Goal: Information Seeking & Learning: Compare options

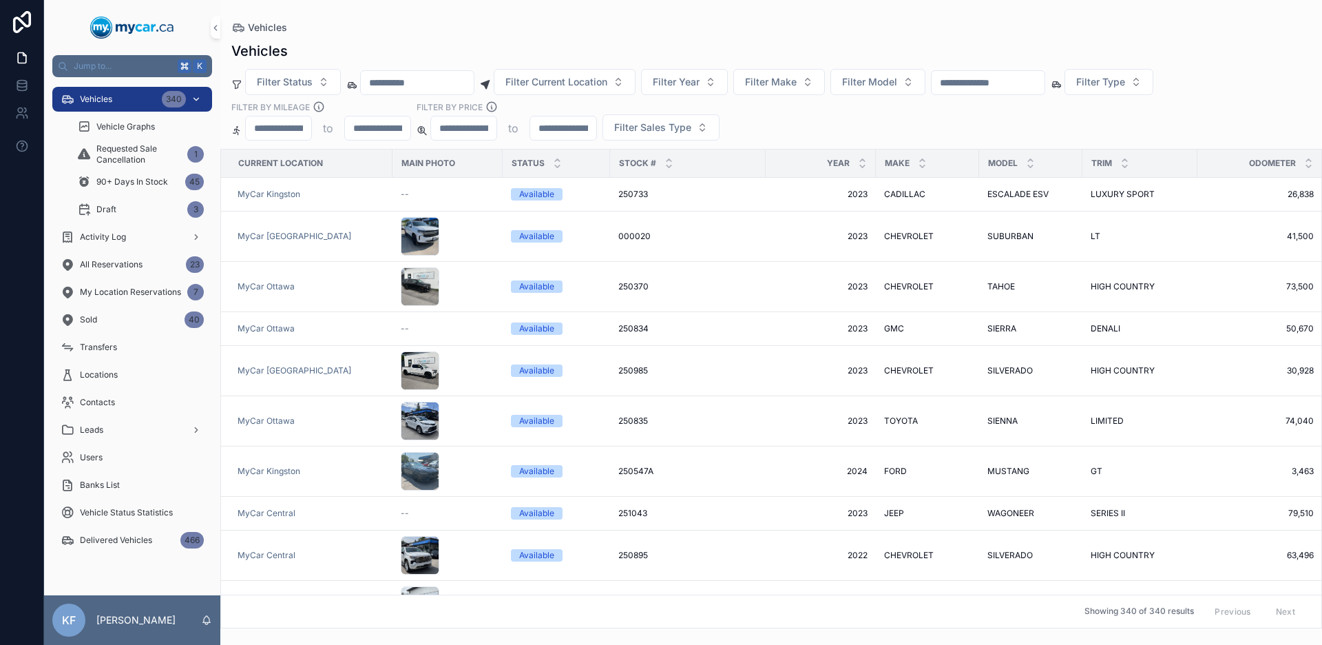
click at [127, 100] on div "Vehicles 340" at bounding box center [132, 99] width 143 height 22
click at [785, 86] on span "Filter Make" at bounding box center [771, 82] width 52 height 14
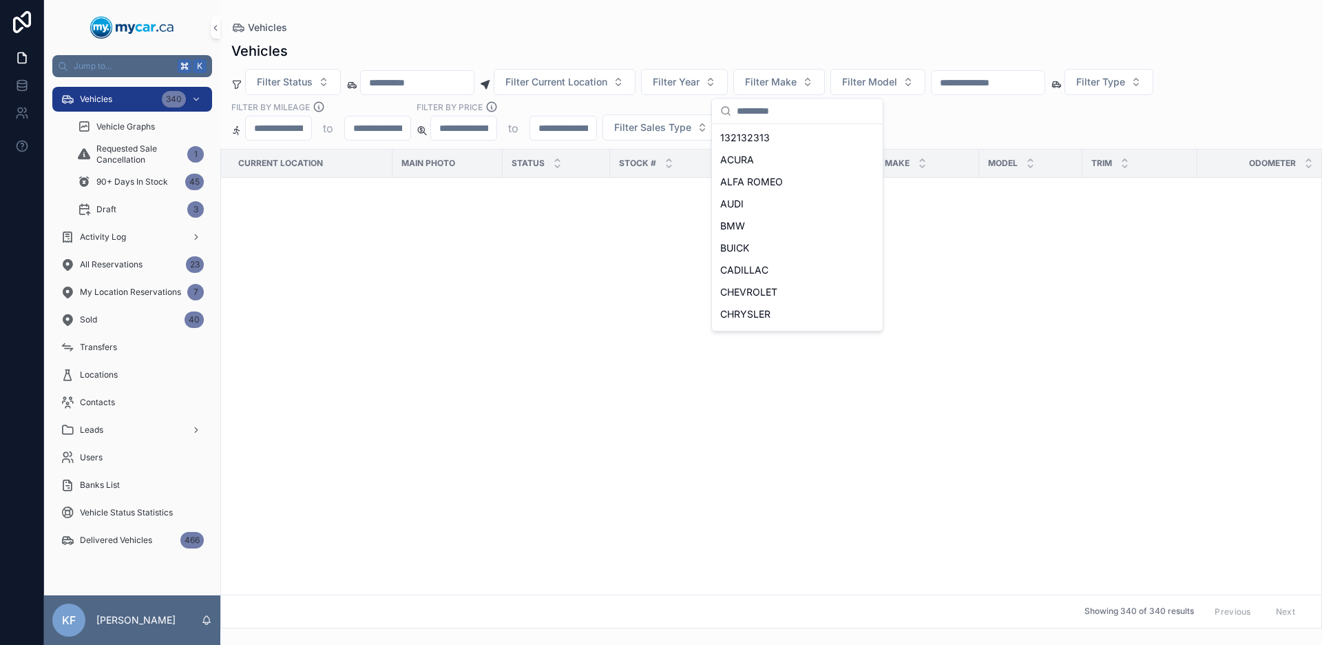
scroll to position [890, 0]
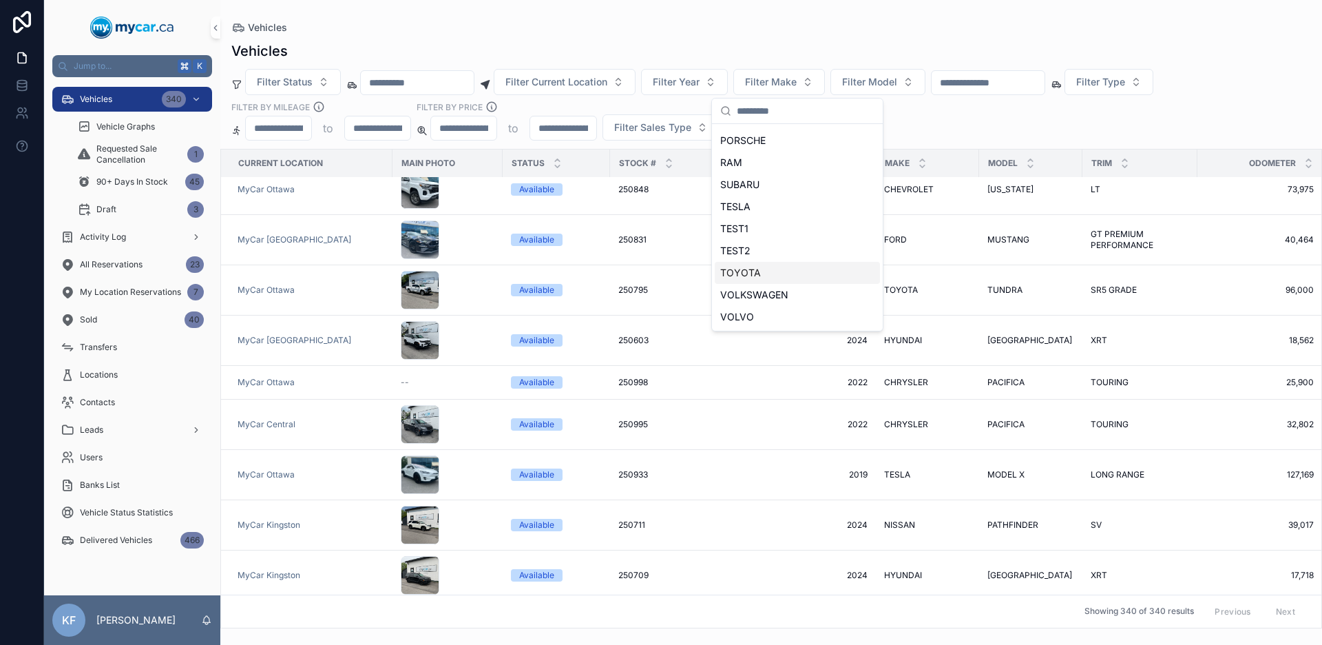
click at [764, 264] on div "TOYOTA" at bounding box center [797, 273] width 165 height 22
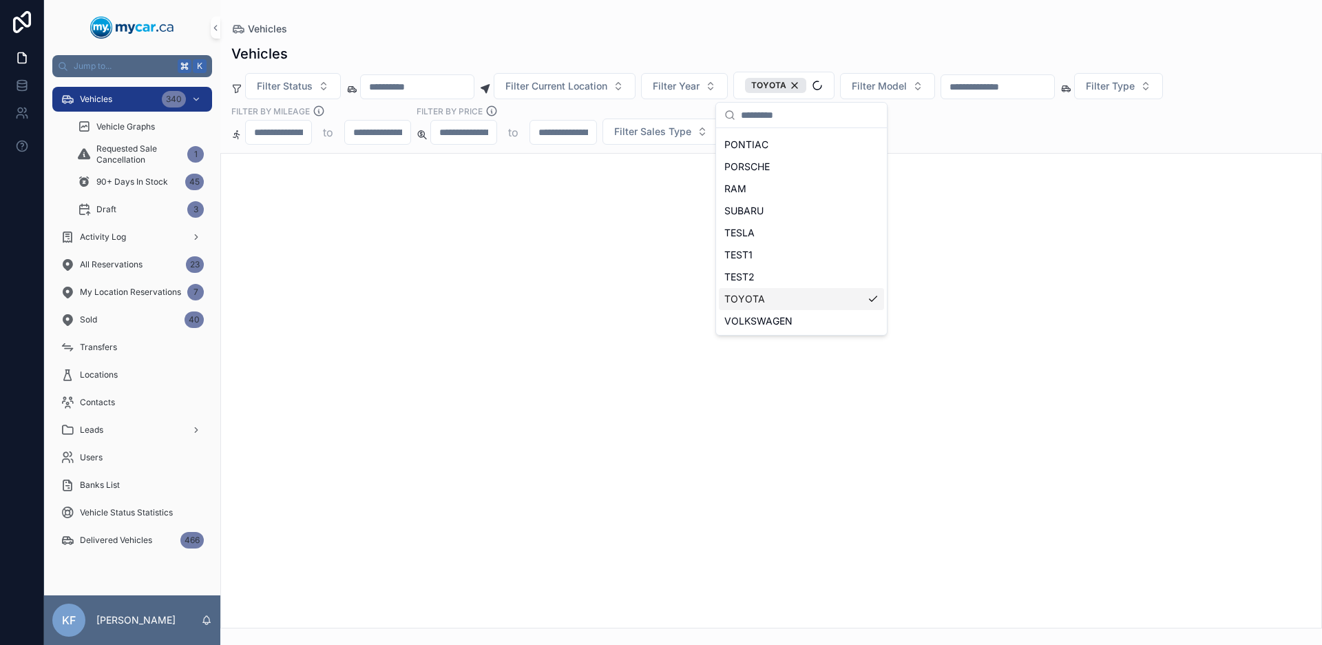
scroll to position [636, 0]
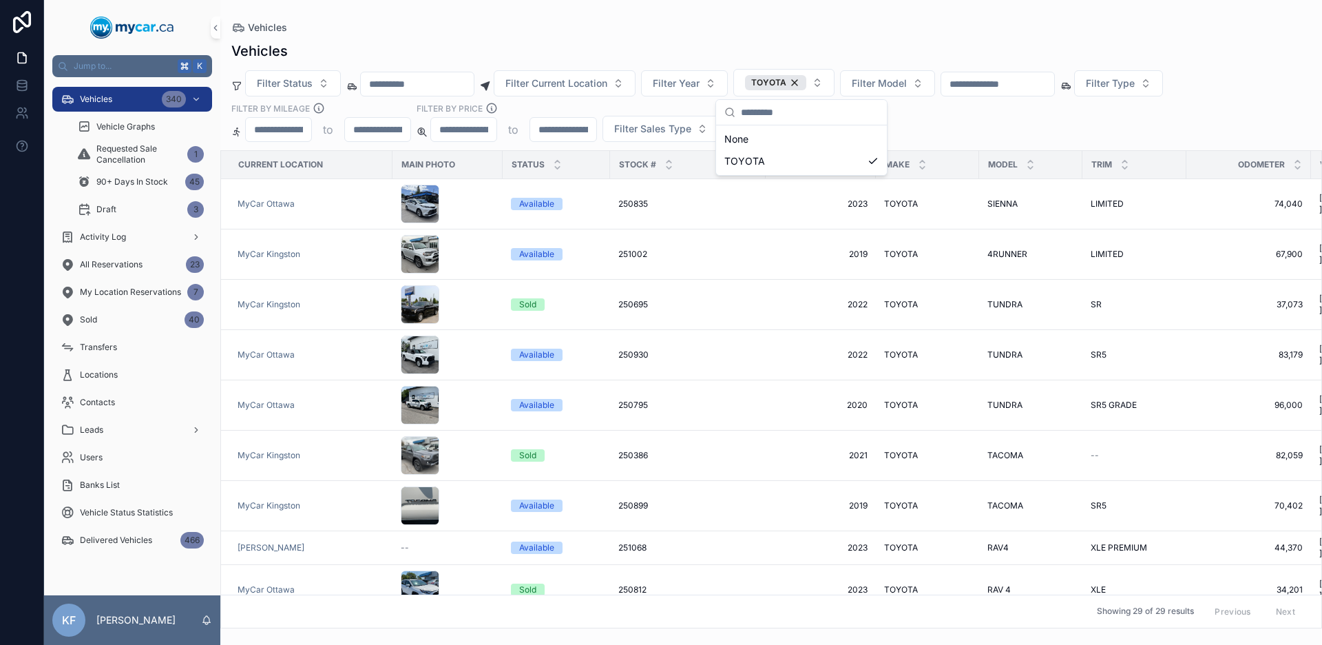
click at [903, 49] on div "Vehicles" at bounding box center [771, 50] width 1080 height 19
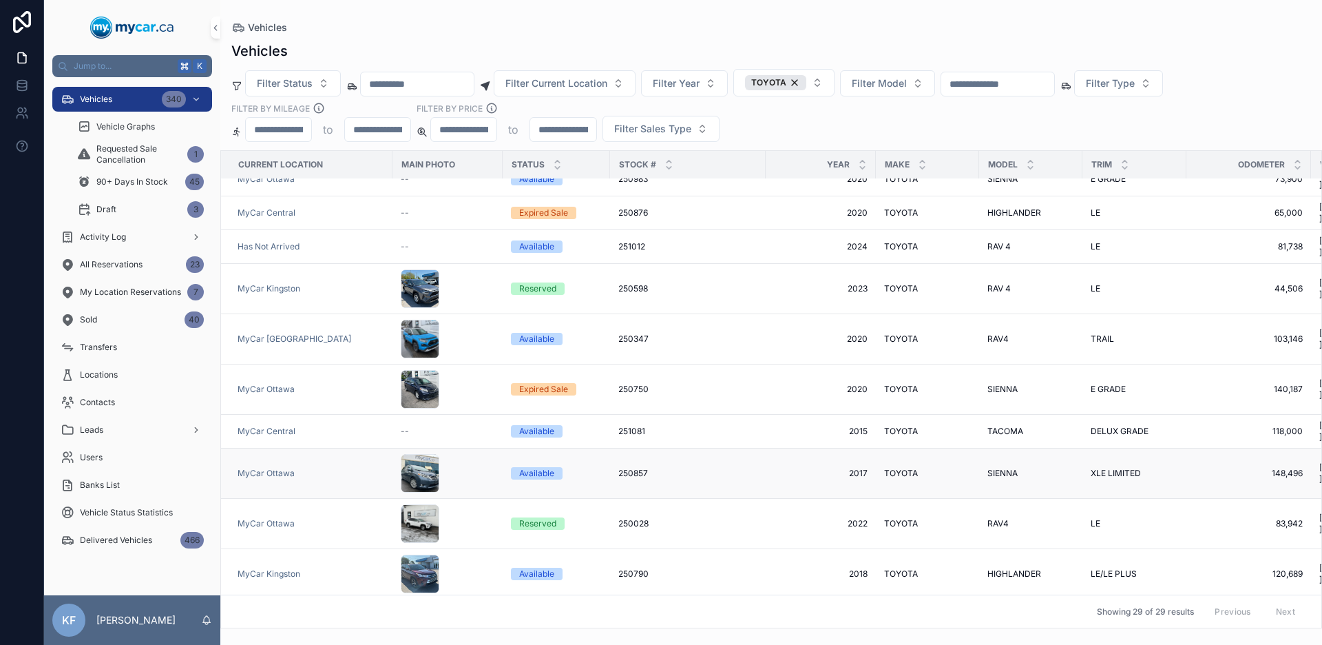
scroll to position [448, 0]
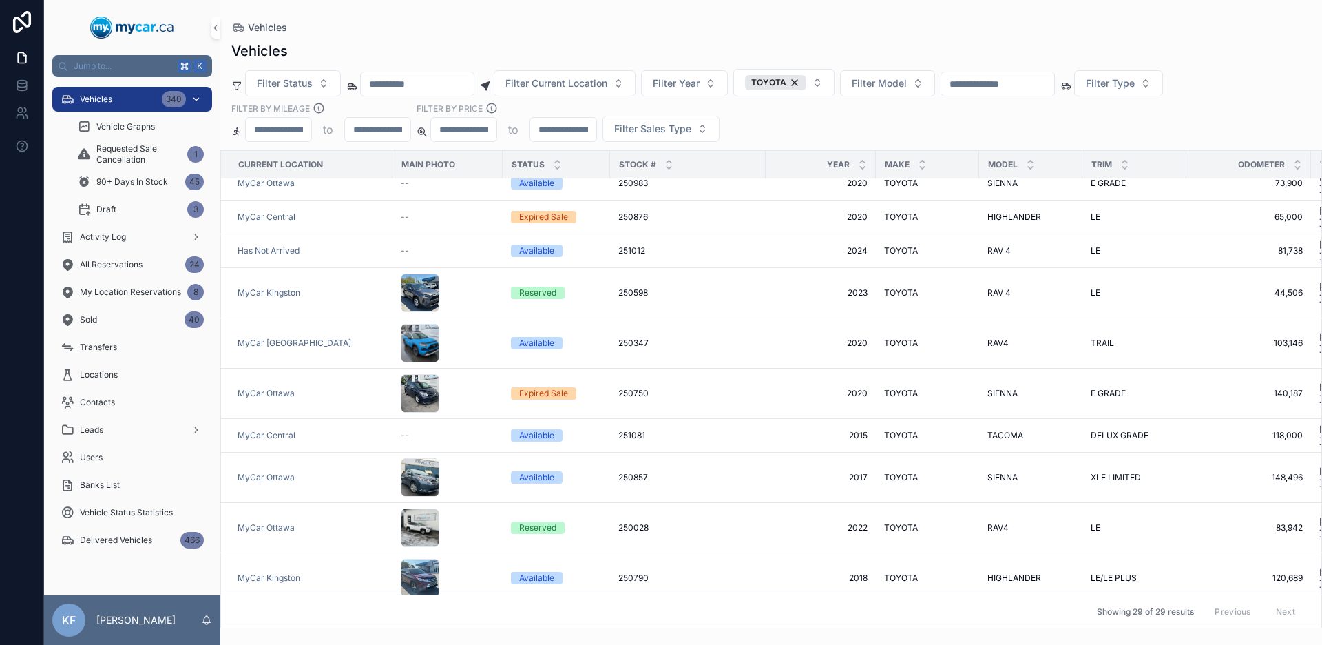
click at [140, 105] on div "Vehicles 340" at bounding box center [132, 99] width 143 height 22
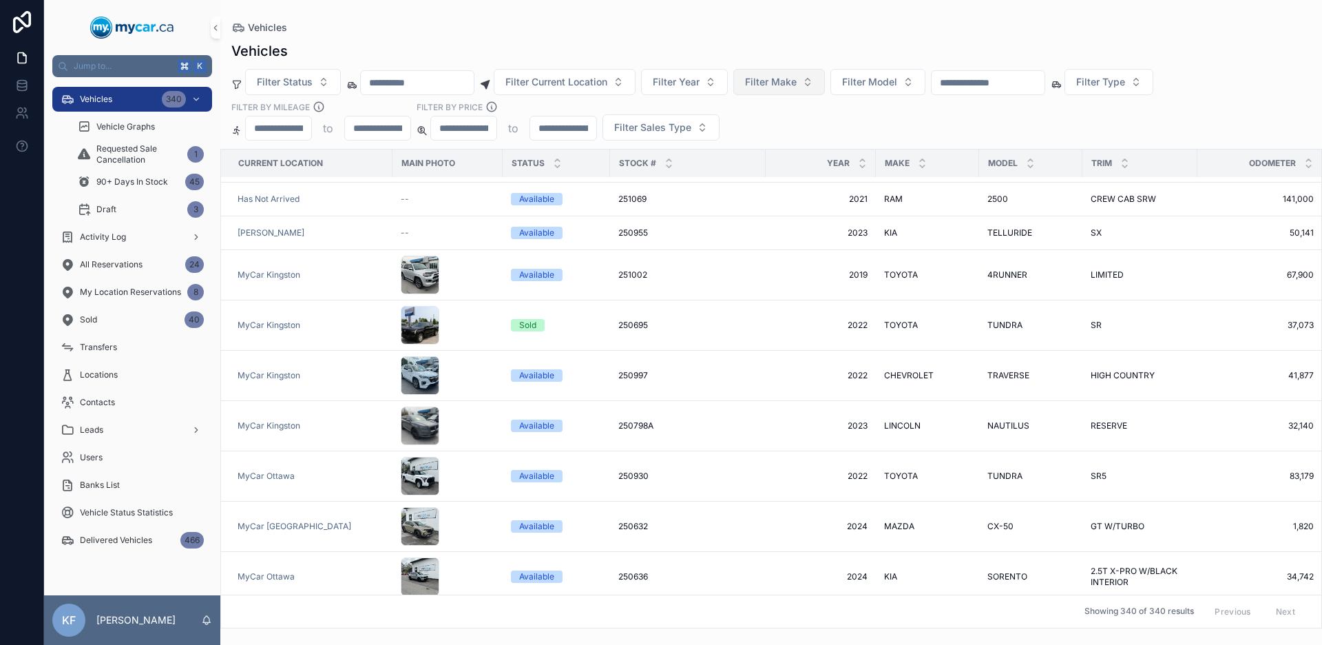
scroll to position [422, 0]
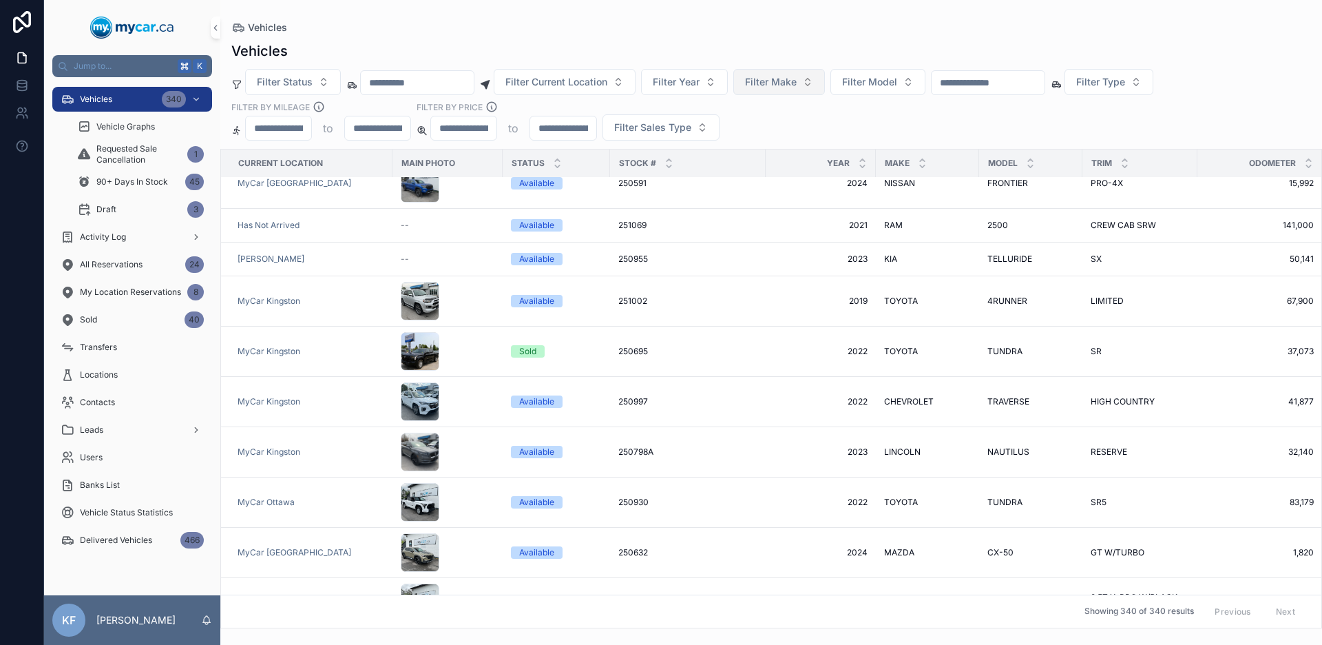
click at [797, 80] on span "Filter Make" at bounding box center [771, 82] width 52 height 14
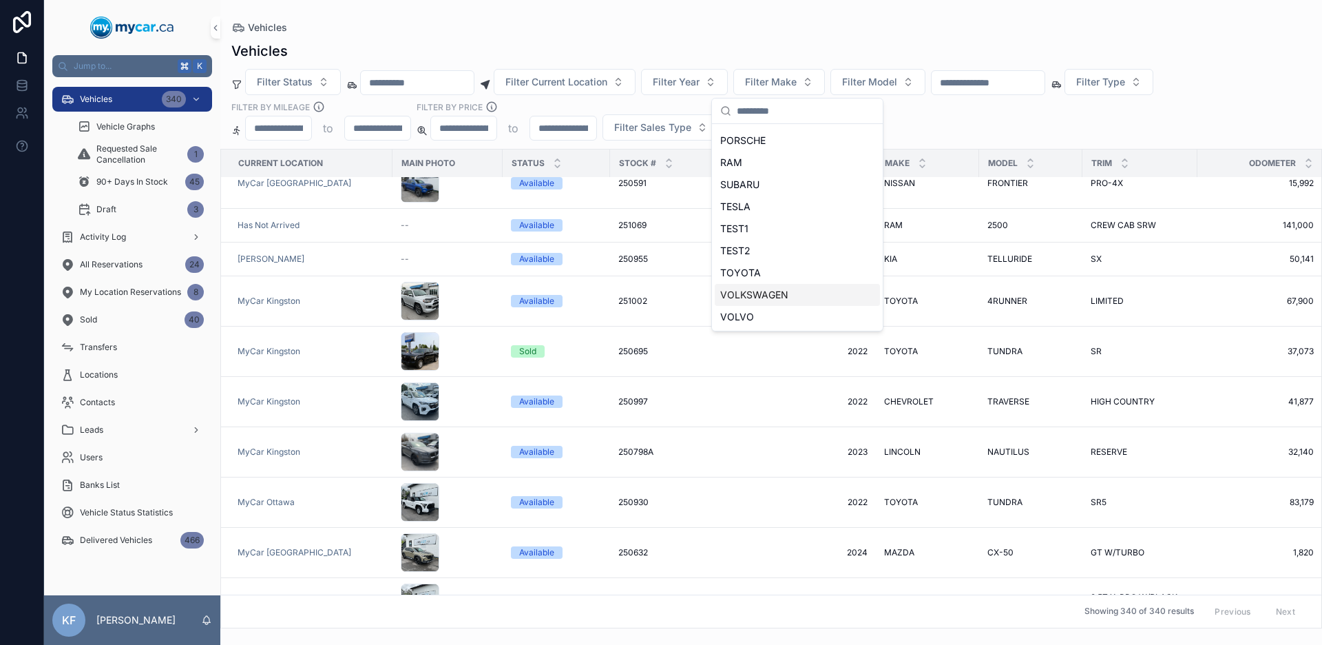
click at [795, 289] on div "VOLKSWAGEN" at bounding box center [797, 295] width 165 height 22
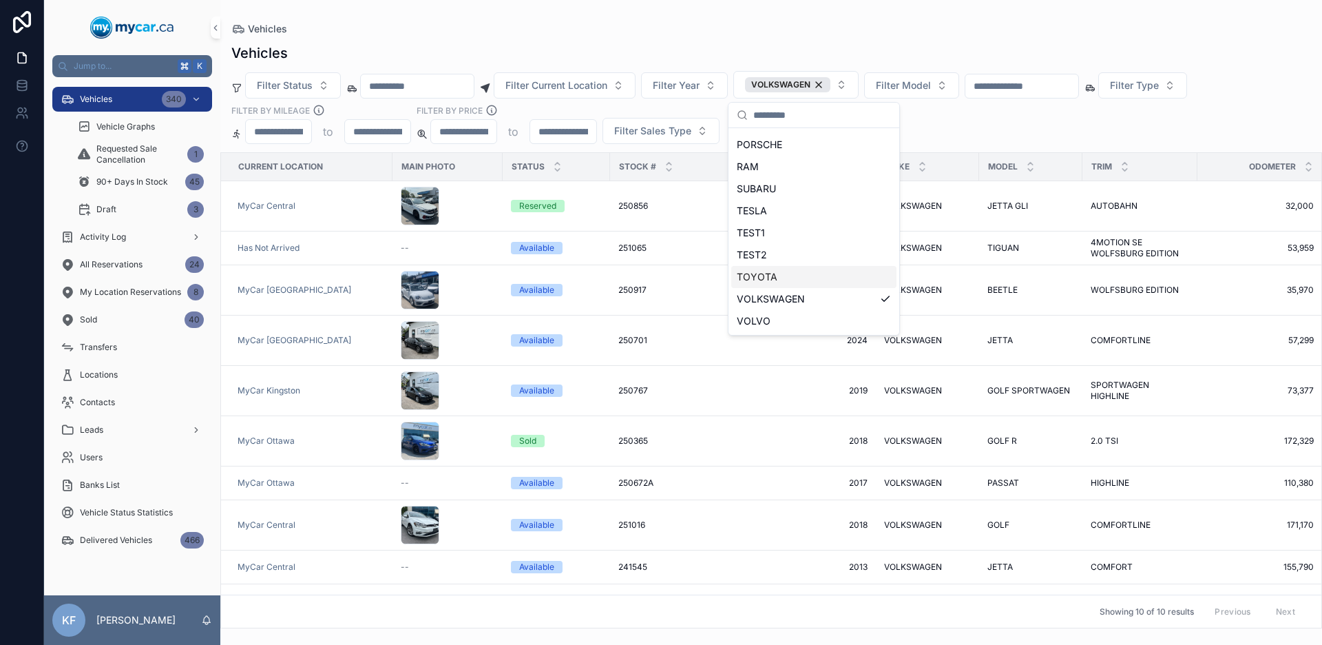
click at [662, 39] on div "Vehicles Filter Status Filter Current Location Filter Year VOLKSWAGEN Filter Mo…" at bounding box center [771, 331] width 1102 height 593
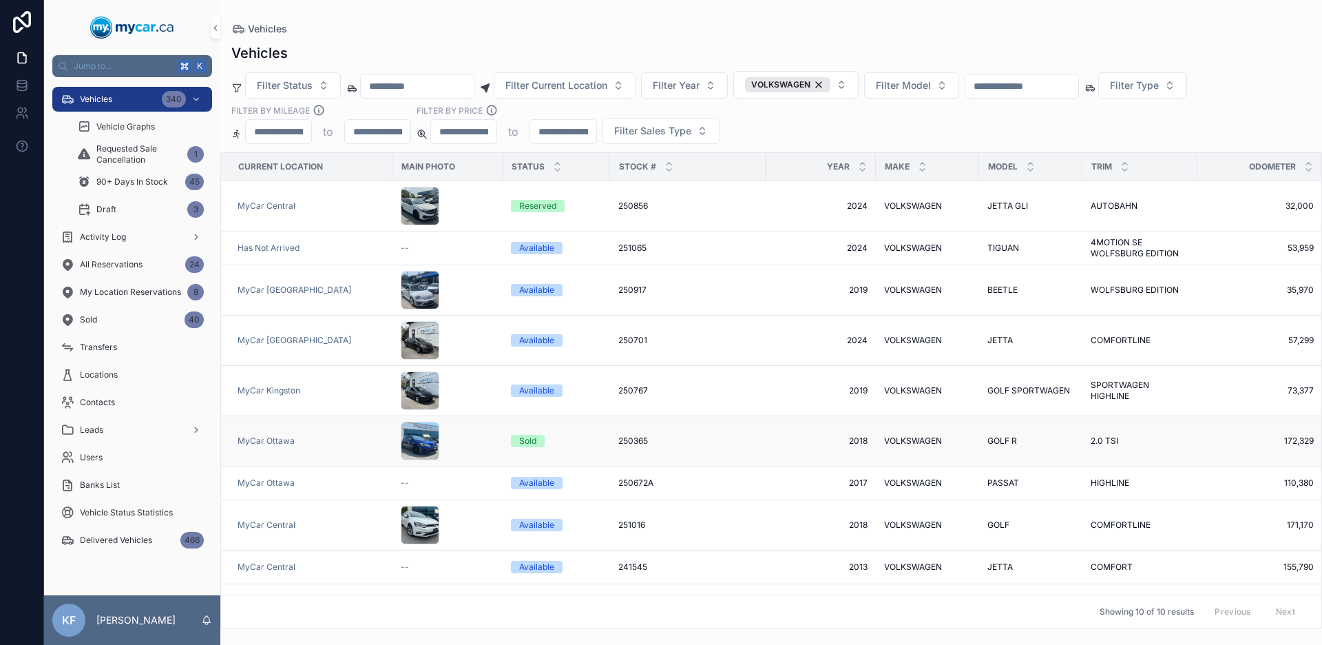
scroll to position [5, 0]
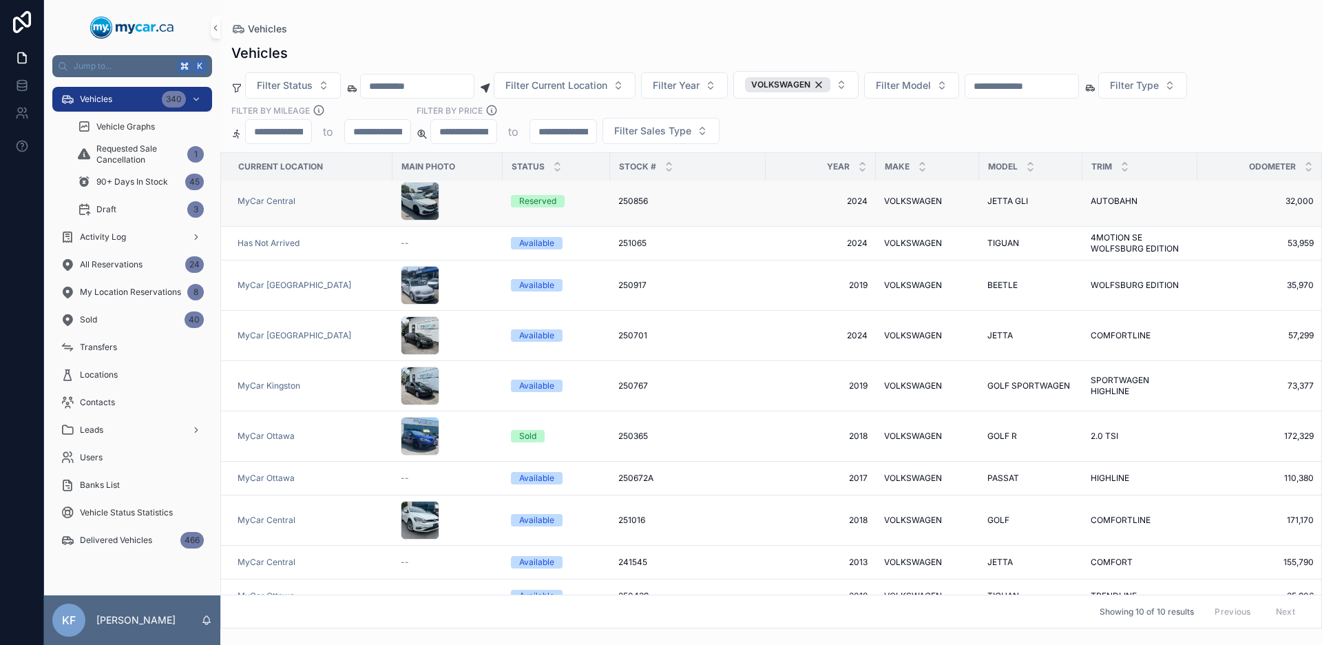
click at [524, 209] on td "Reserved" at bounding box center [556, 201] width 107 height 50
click at [525, 207] on div "Reserved" at bounding box center [537, 201] width 37 height 12
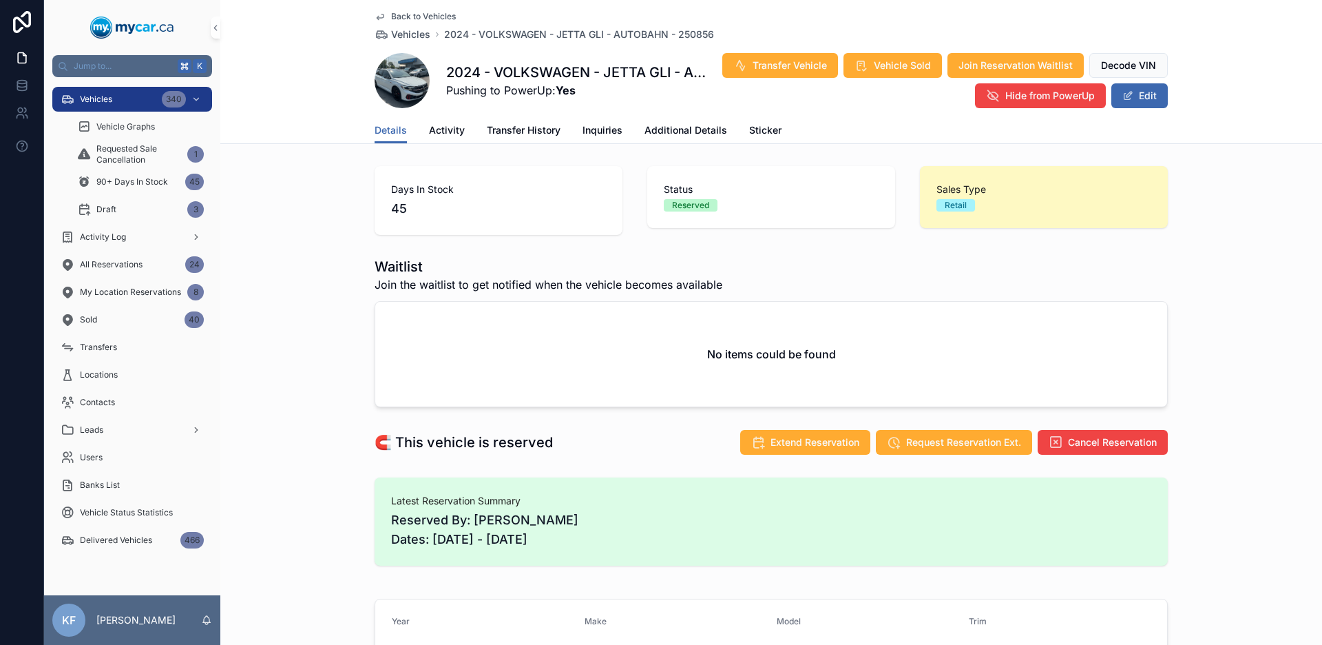
scroll to position [269, 0]
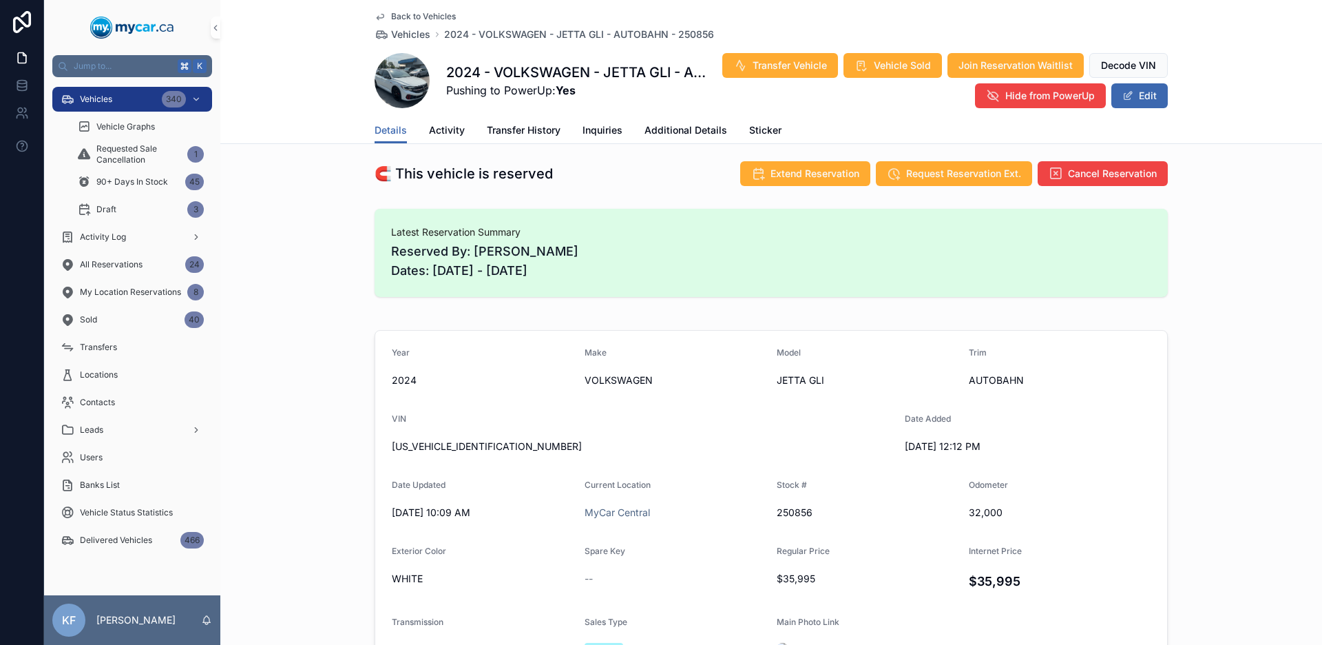
click at [435, 443] on span "[US_VEHICLE_IDENTIFICATION_NUMBER]" at bounding box center [643, 446] width 502 height 14
copy span "[US_VEHICLE_IDENTIFICATION_NUMBER]"
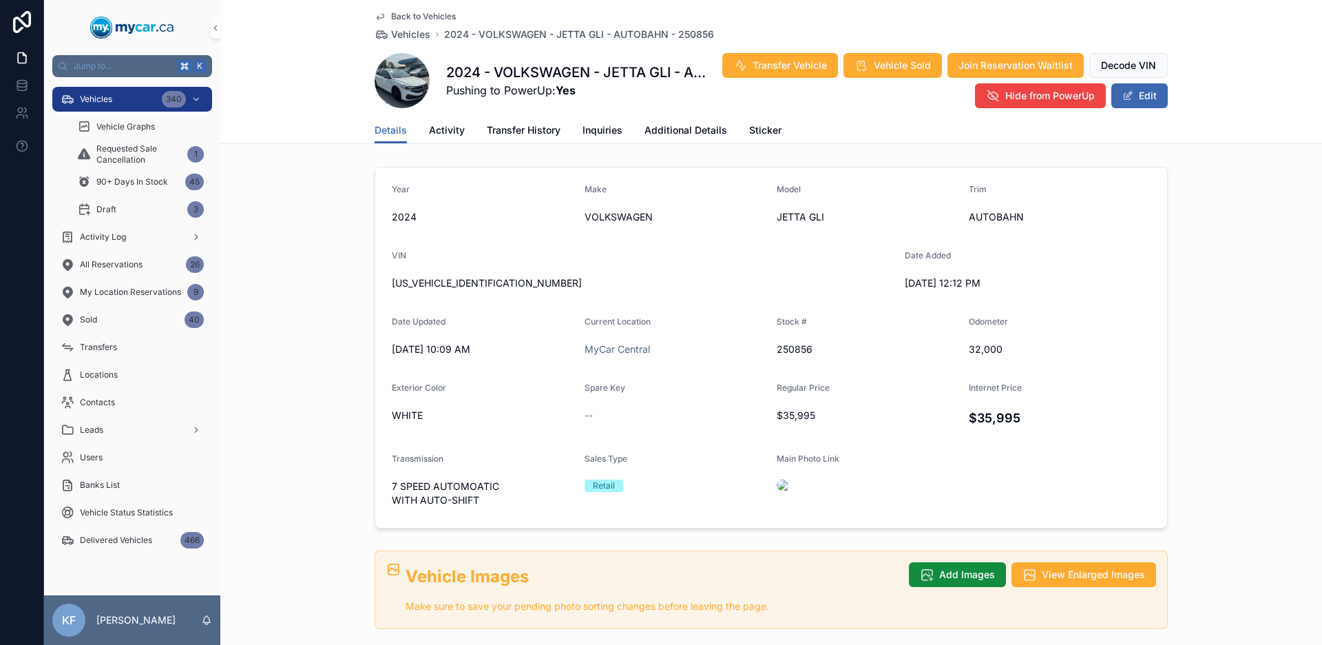
scroll to position [439, 0]
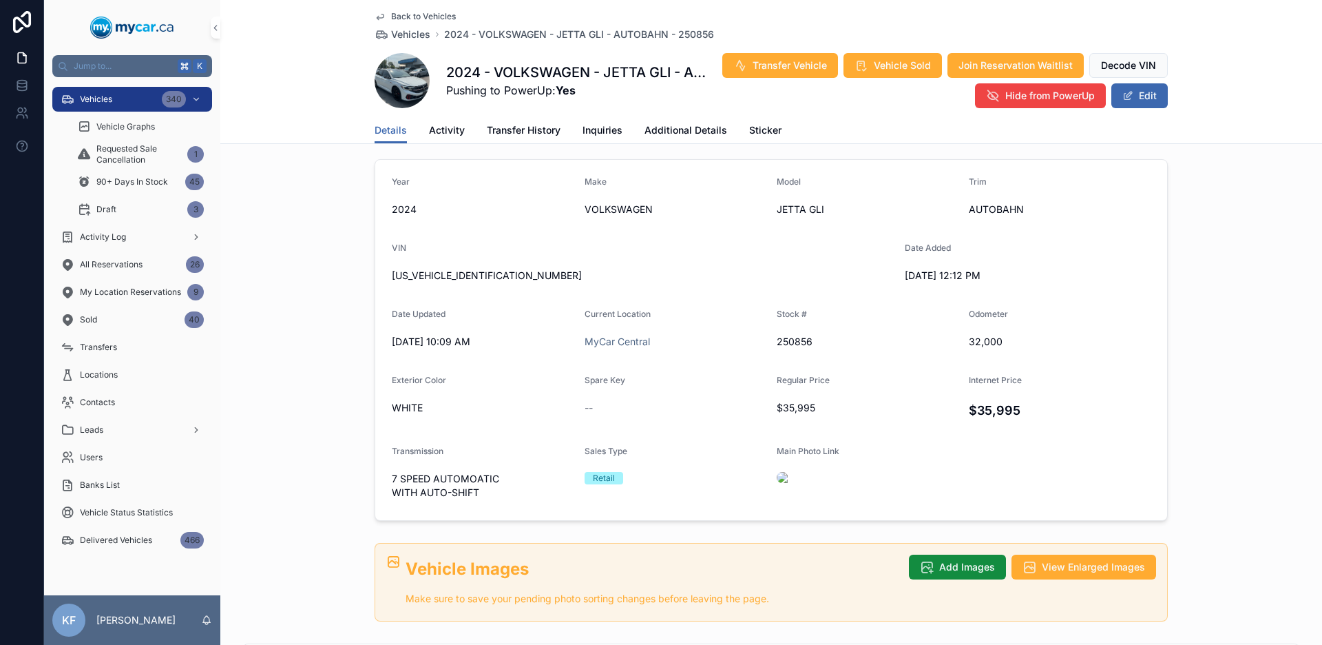
click at [441, 273] on span "[US_VEHICLE_IDENTIFICATION_NUMBER]" at bounding box center [643, 276] width 502 height 14
copy span "[US_VEHICLE_IDENTIFICATION_NUMBER]"
drag, startPoint x: 502, startPoint y: 274, endPoint x: 434, endPoint y: 276, distance: 67.5
click at [434, 276] on span "[US_VEHICLE_IDENTIFICATION_NUMBER]" at bounding box center [643, 276] width 502 height 14
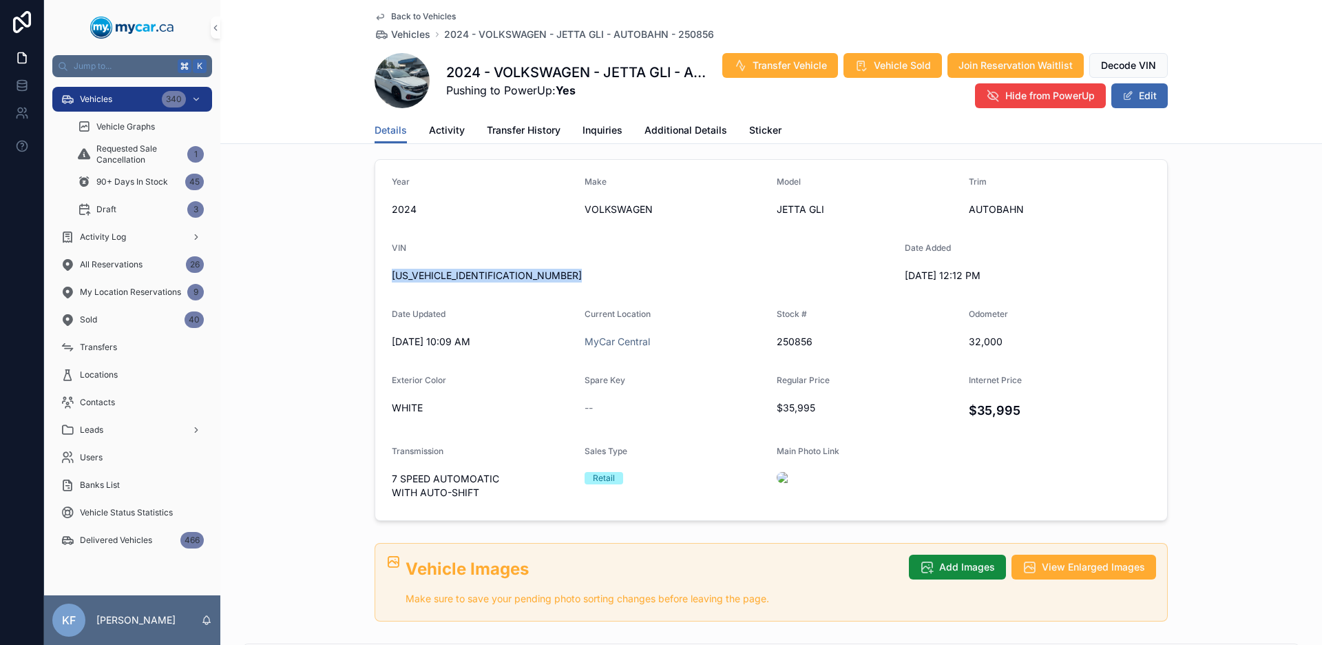
click at [532, 276] on span "[US_VEHICLE_IDENTIFICATION_NUMBER]" at bounding box center [643, 276] width 502 height 14
drag, startPoint x: 532, startPoint y: 276, endPoint x: 269, endPoint y: 278, distance: 263.0
click at [269, 278] on div "Year [DATE] Make VOLKSWAGEN Model JETTA GLI Trim AUTOBAHN VIN [US_VEHICLE_IDENT…" at bounding box center [771, 340] width 1102 height 373
click at [436, 278] on span "[US_VEHICLE_IDENTIFICATION_NUMBER]" at bounding box center [643, 276] width 502 height 14
drag, startPoint x: 511, startPoint y: 277, endPoint x: 348, endPoint y: 278, distance: 162.5
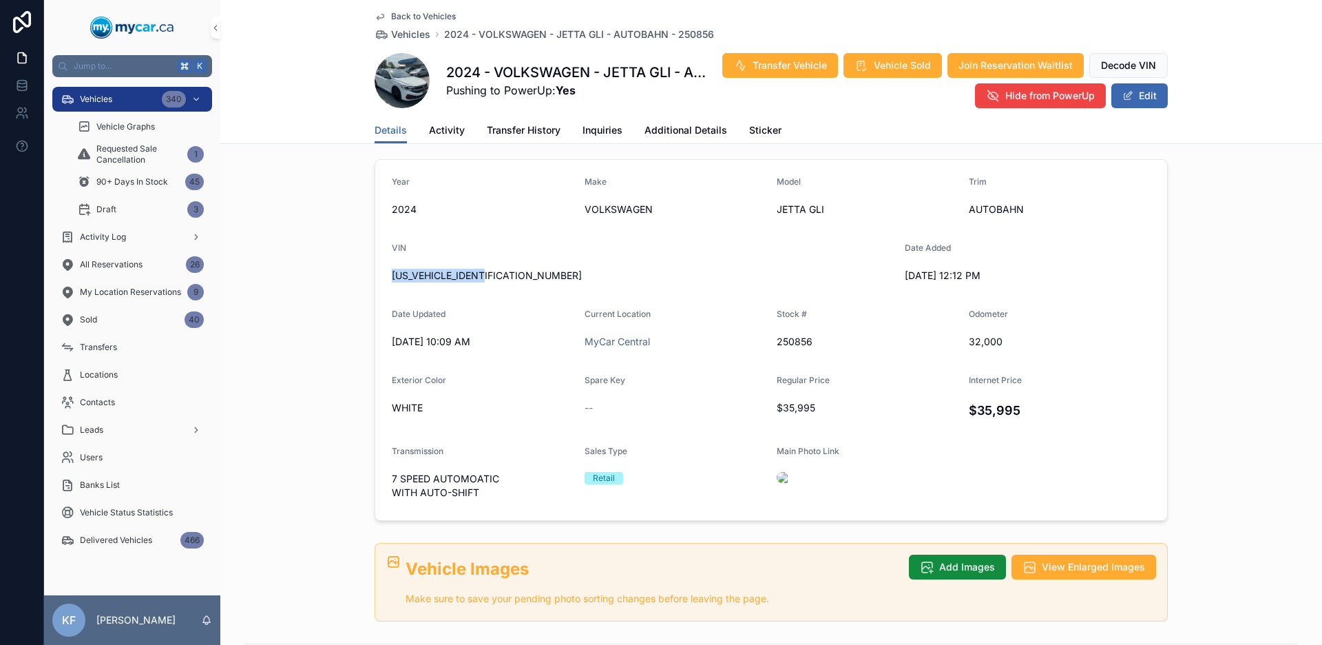
click at [348, 278] on div "Year [DATE] Make VOLKSWAGEN Model JETTA GLI Trim AUTOBAHN VIN [US_VEHICLE_IDENT…" at bounding box center [771, 340] width 1102 height 373
click at [434, 285] on div "[US_VEHICLE_IDENTIFICATION_NUMBER]" at bounding box center [643, 275] width 502 height 22
click at [98, 98] on span "Vehicles" at bounding box center [96, 99] width 32 height 11
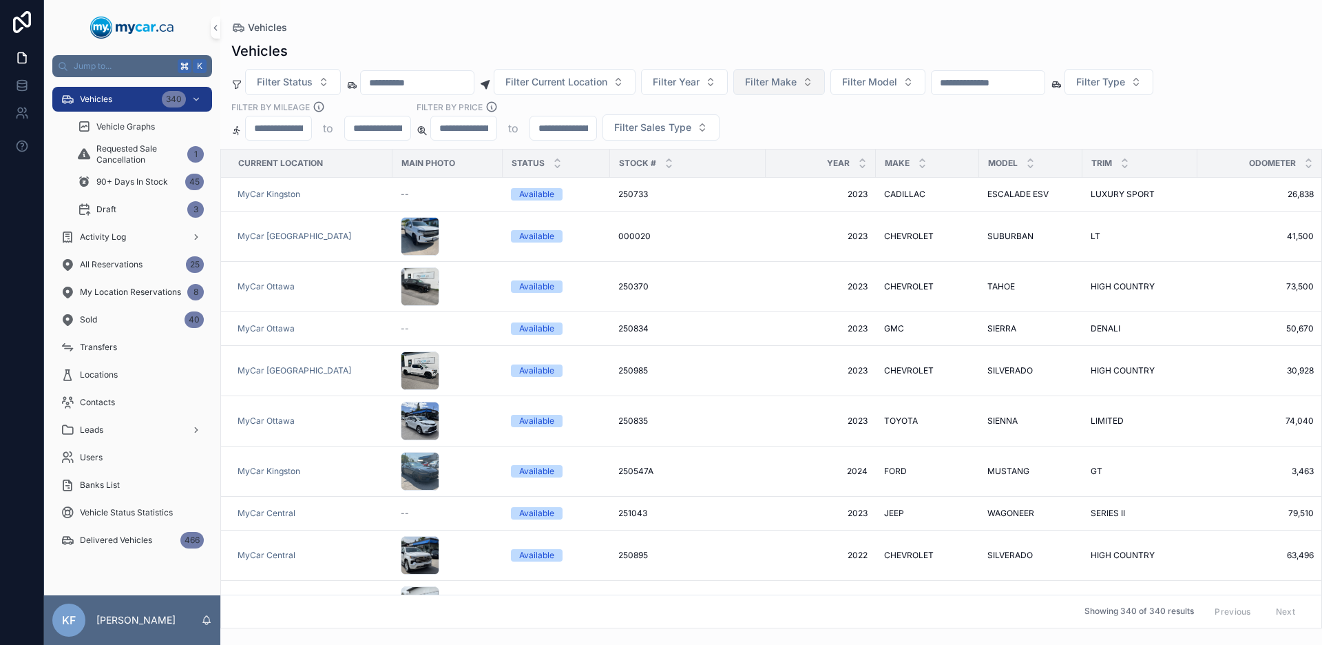
click at [796, 81] on span "Filter Make" at bounding box center [771, 82] width 52 height 14
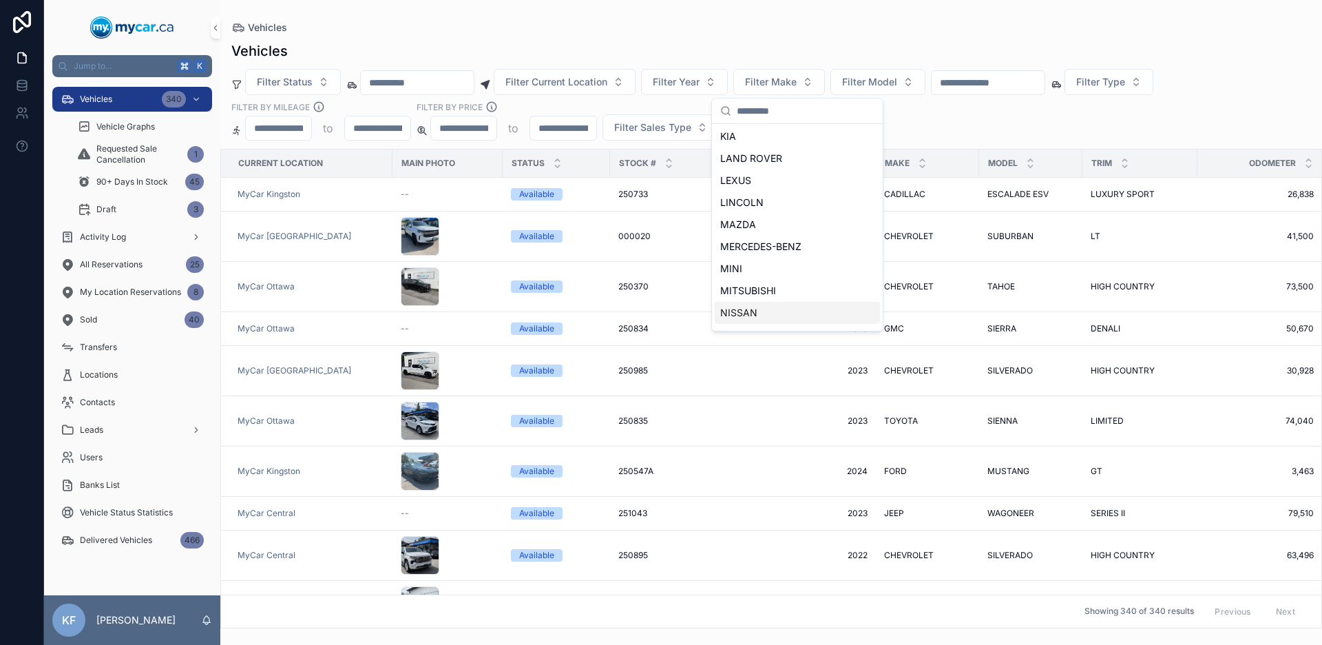
click at [762, 306] on div "NISSAN" at bounding box center [797, 313] width 165 height 22
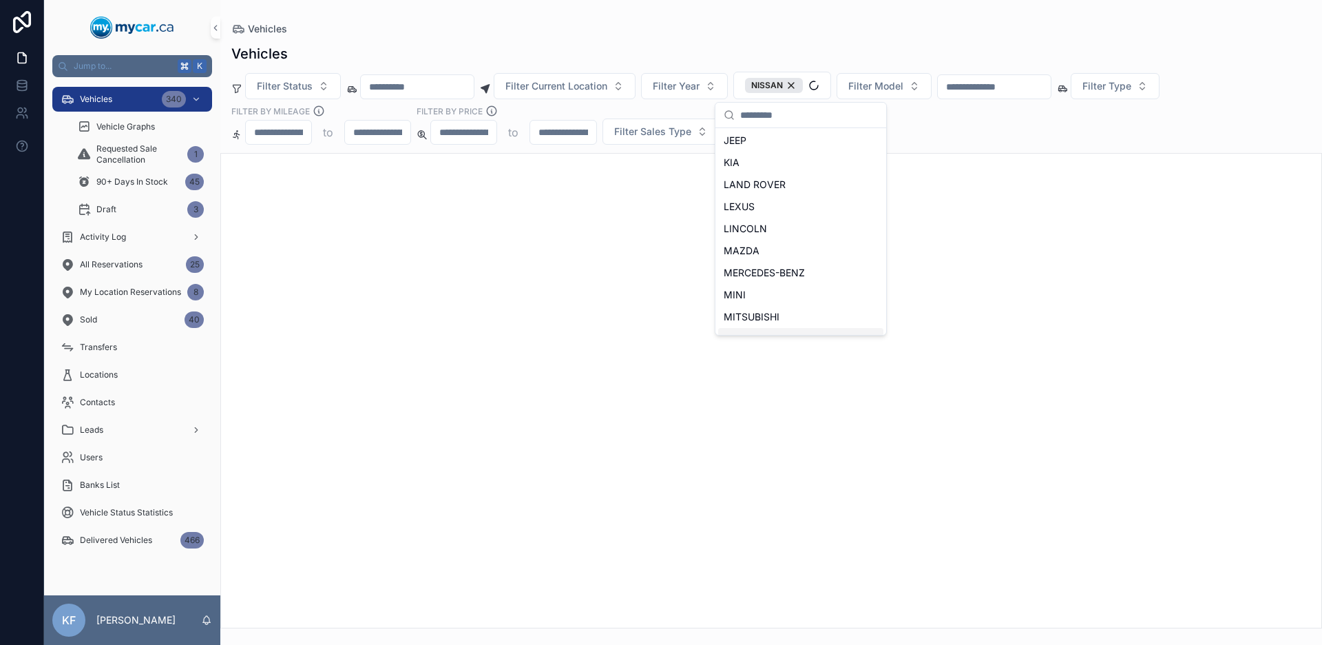
scroll to position [420, 0]
click at [824, 44] on div "Vehicles" at bounding box center [771, 53] width 1080 height 19
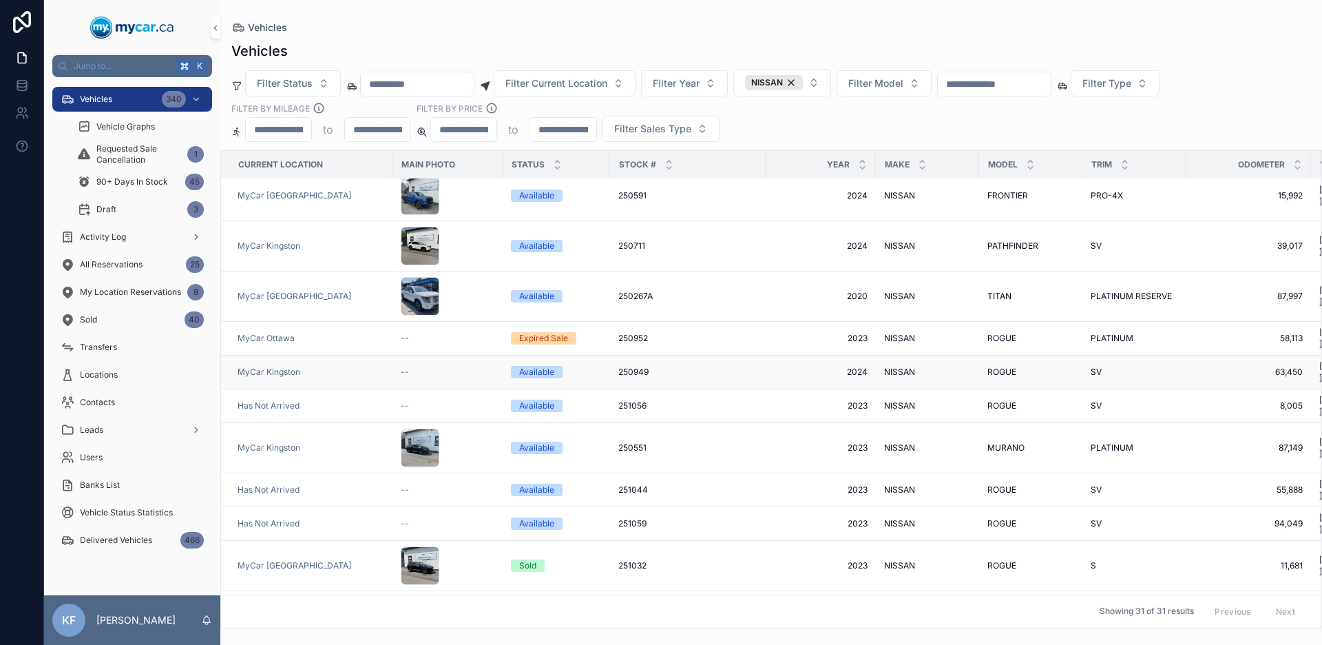
scroll to position [10, 0]
click at [635, 81] on button "Filter Current Location" at bounding box center [565, 83] width 142 height 26
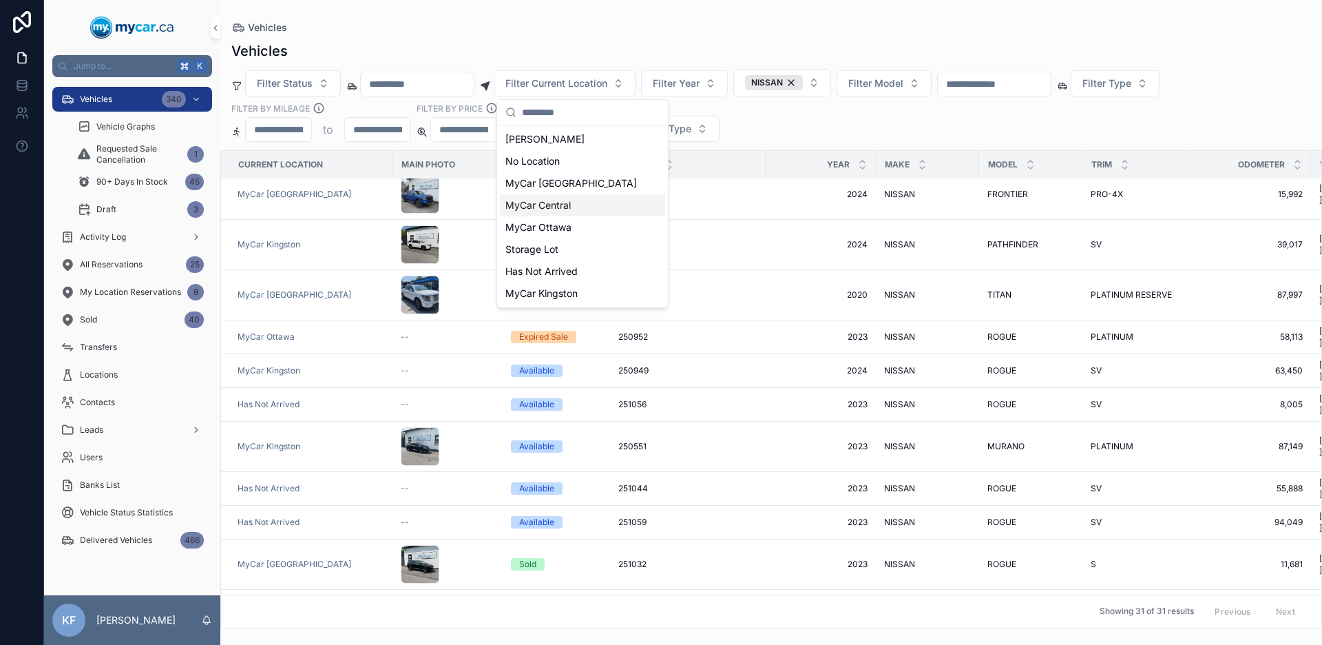
click at [577, 202] on div "MyCar Central" at bounding box center [582, 205] width 165 height 22
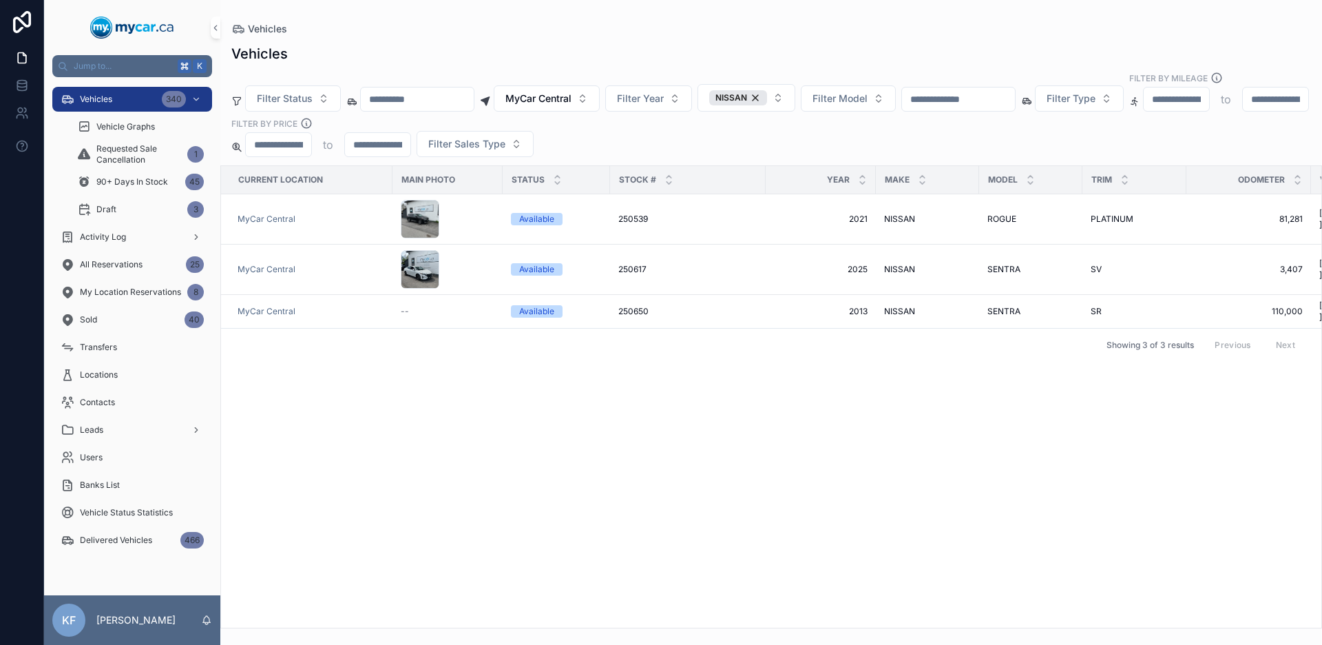
click at [831, 25] on div "Vehicles" at bounding box center [771, 29] width 1080 height 14
